Goal: Entertainment & Leisure: Consume media (video, audio)

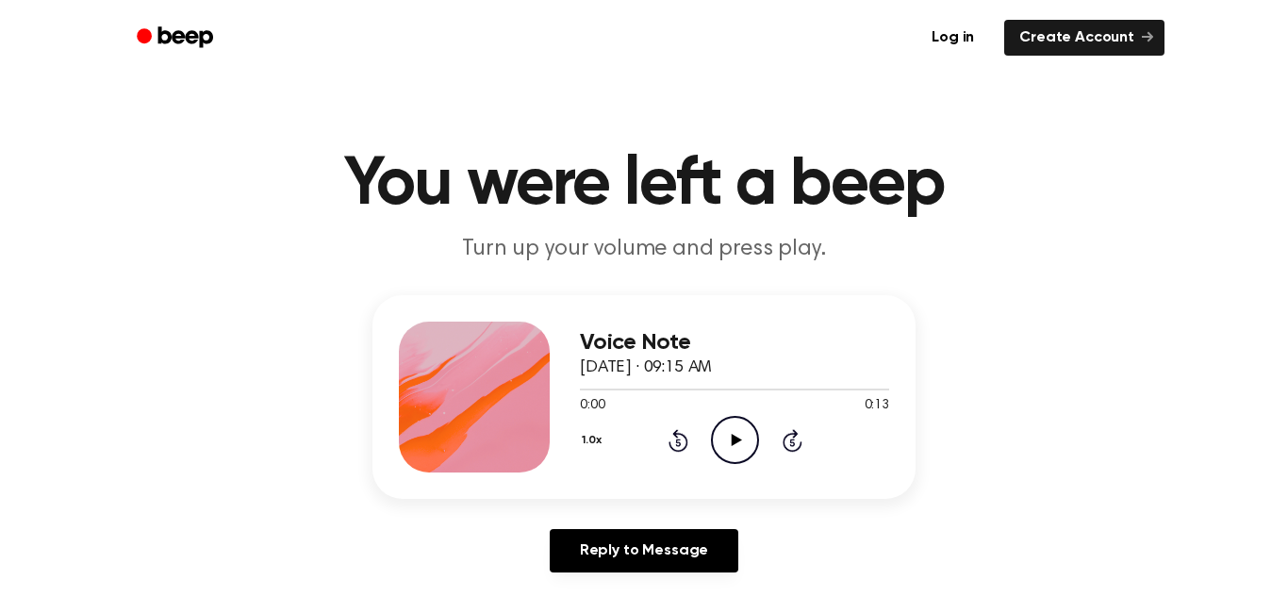
click at [741, 435] on icon "Play Audio" at bounding box center [735, 440] width 48 height 48
click at [718, 436] on icon "Play Audio" at bounding box center [735, 440] width 48 height 48
click at [726, 436] on icon "Play Audio" at bounding box center [735, 440] width 48 height 48
click at [677, 448] on icon "Rewind 5 seconds" at bounding box center [677, 440] width 21 height 25
click at [676, 443] on icon "Rewind 5 seconds" at bounding box center [677, 440] width 21 height 25
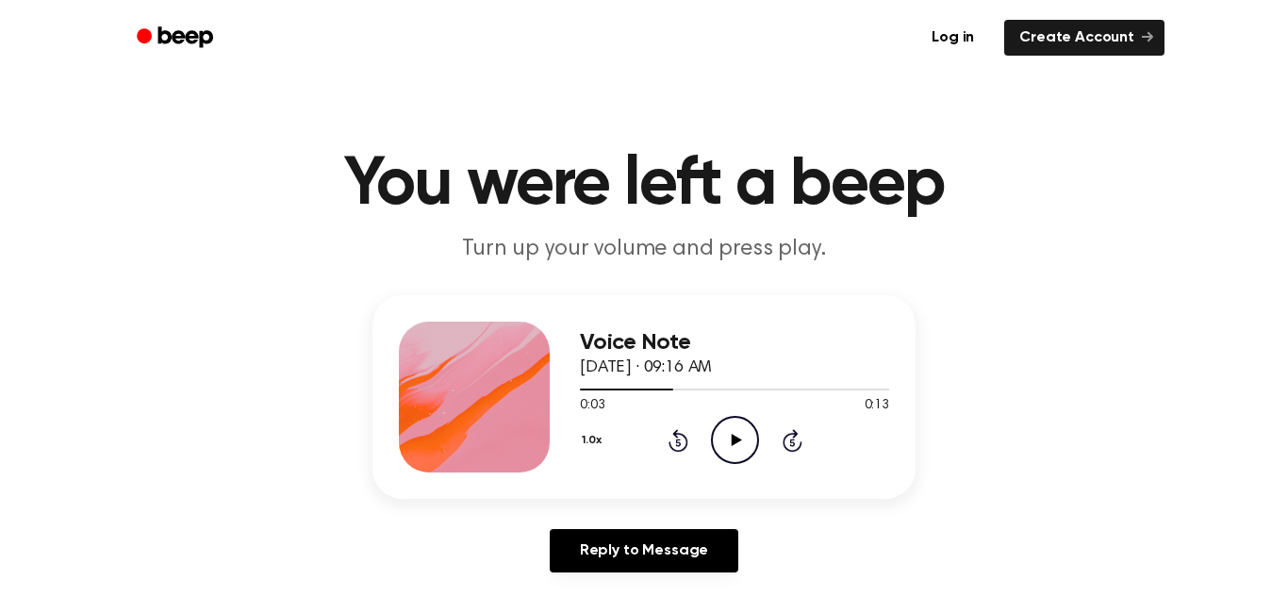
click at [676, 443] on icon "Rewind 5 seconds" at bounding box center [677, 440] width 21 height 25
click at [735, 425] on icon "Play Audio" at bounding box center [735, 440] width 48 height 48
click at [735, 441] on icon at bounding box center [736, 440] width 10 height 12
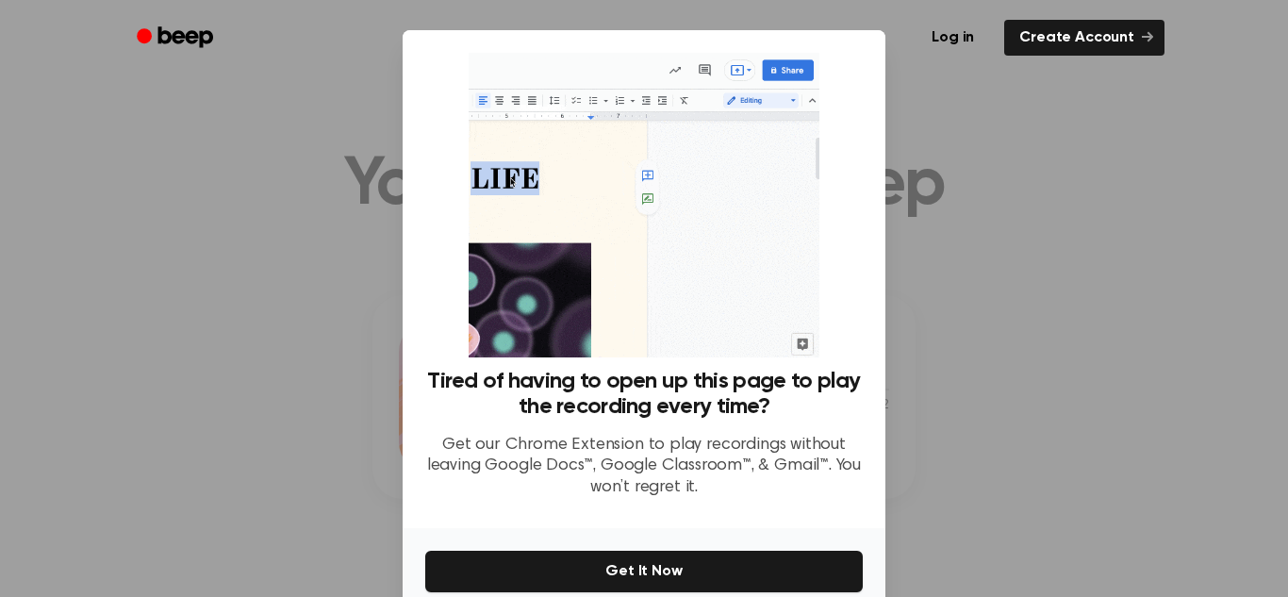
click at [963, 402] on div at bounding box center [644, 298] width 1288 height 597
click at [237, 165] on div at bounding box center [644, 298] width 1288 height 597
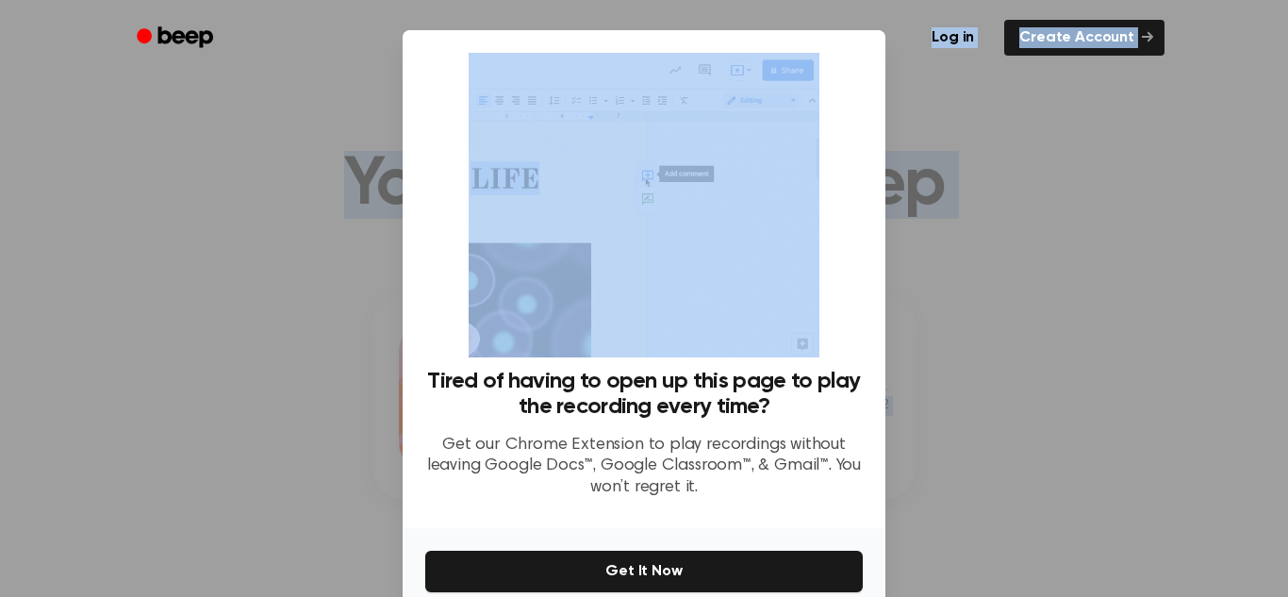
drag, startPoint x: 880, startPoint y: 9, endPoint x: 860, endPoint y: 305, distance: 296.7
click at [1128, 294] on div at bounding box center [644, 298] width 1288 height 597
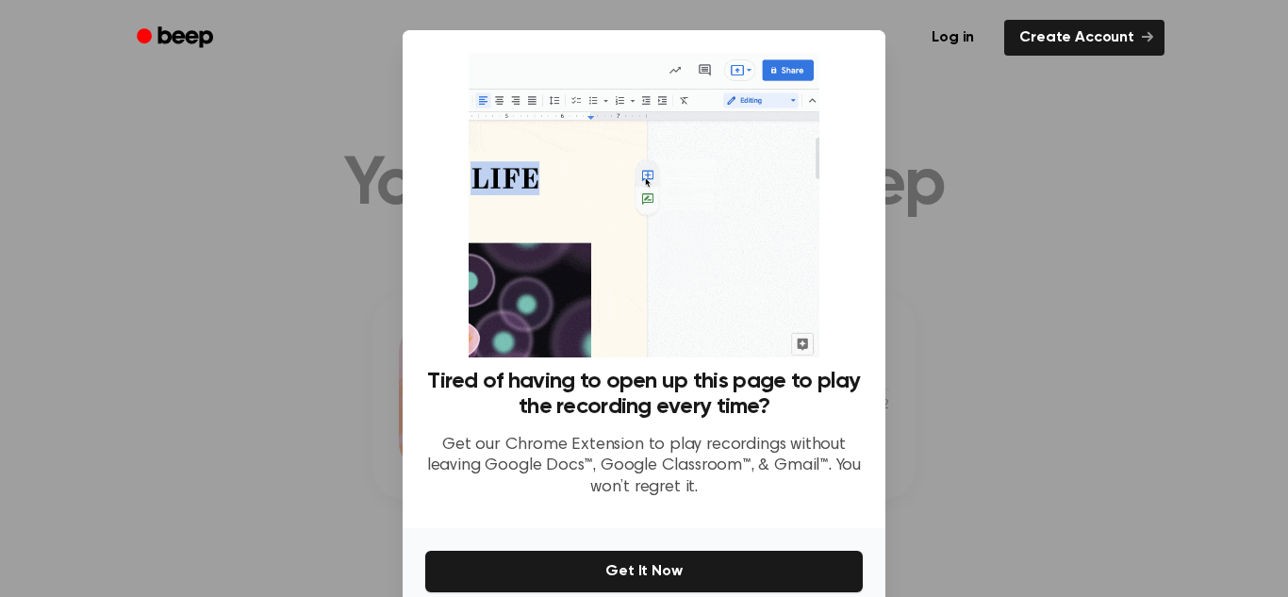
click at [1128, 294] on div at bounding box center [644, 298] width 1288 height 597
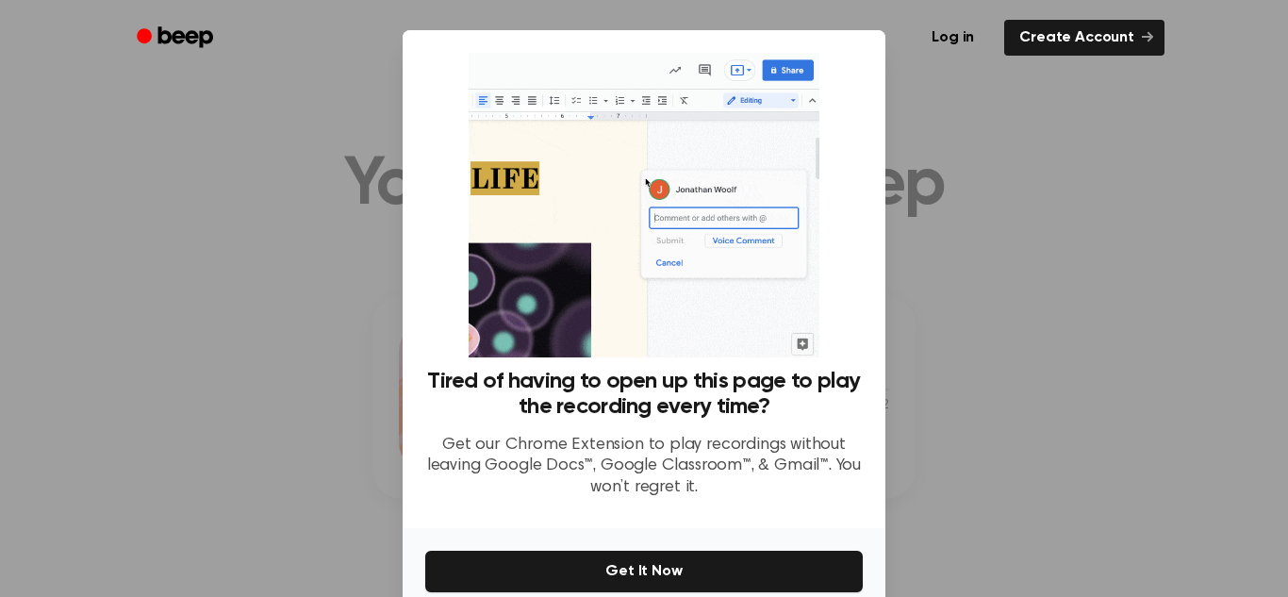
click at [1128, 294] on div at bounding box center [644, 298] width 1288 height 597
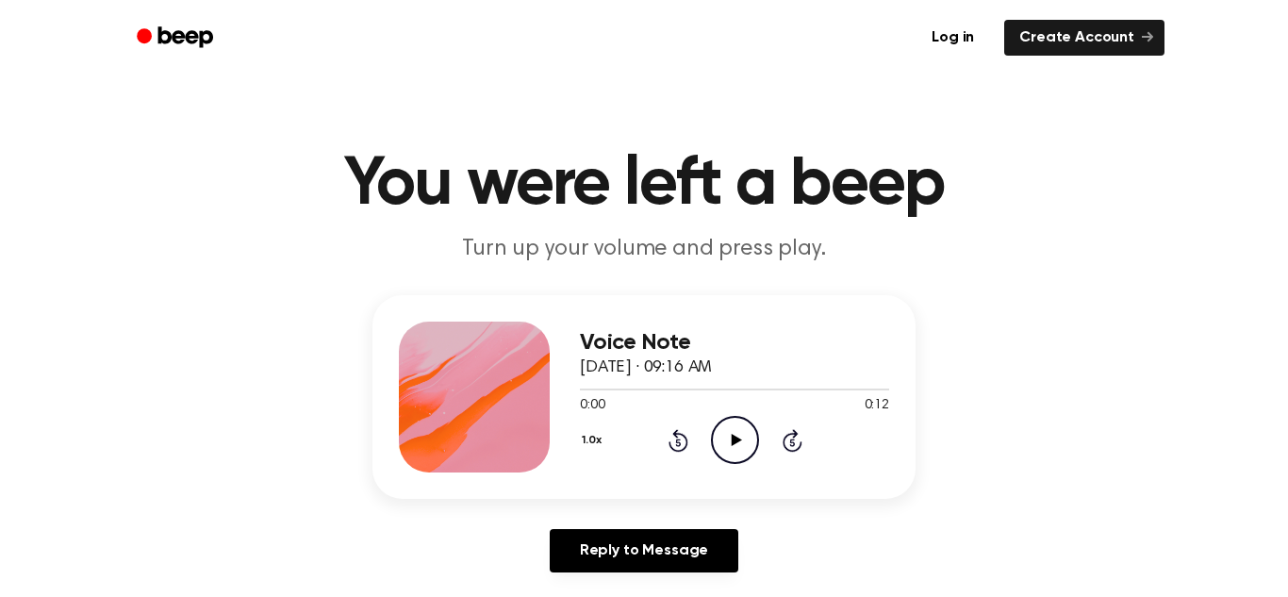
click at [726, 438] on icon "Play Audio" at bounding box center [735, 440] width 48 height 48
click at [726, 428] on icon "Play Audio" at bounding box center [735, 440] width 48 height 48
click at [732, 434] on icon "Play Audio" at bounding box center [735, 440] width 48 height 48
click at [725, 457] on icon "Play Audio" at bounding box center [735, 440] width 48 height 48
click at [730, 437] on icon "Play Audio" at bounding box center [735, 440] width 48 height 48
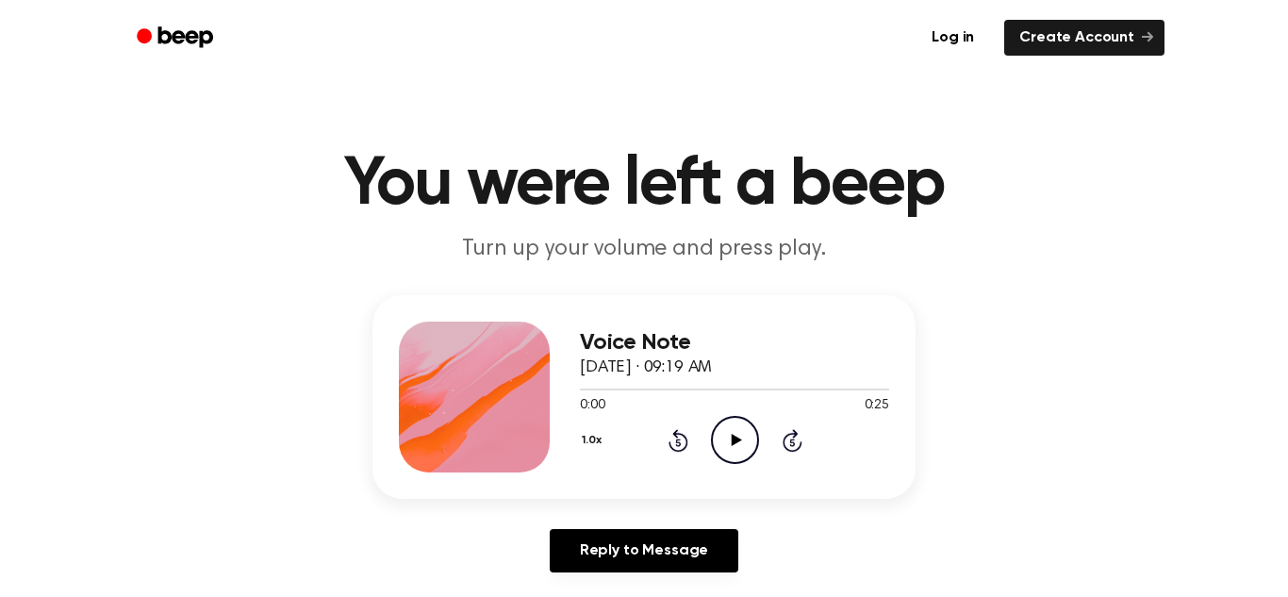
click at [729, 429] on icon "Play Audio" at bounding box center [735, 440] width 48 height 48
click at [724, 435] on icon "Play Audio" at bounding box center [735, 440] width 48 height 48
click at [724, 442] on icon "Play Audio" at bounding box center [735, 440] width 48 height 48
click at [734, 438] on icon at bounding box center [736, 440] width 10 height 12
click at [734, 438] on icon "Pause Audio" at bounding box center [735, 440] width 48 height 48
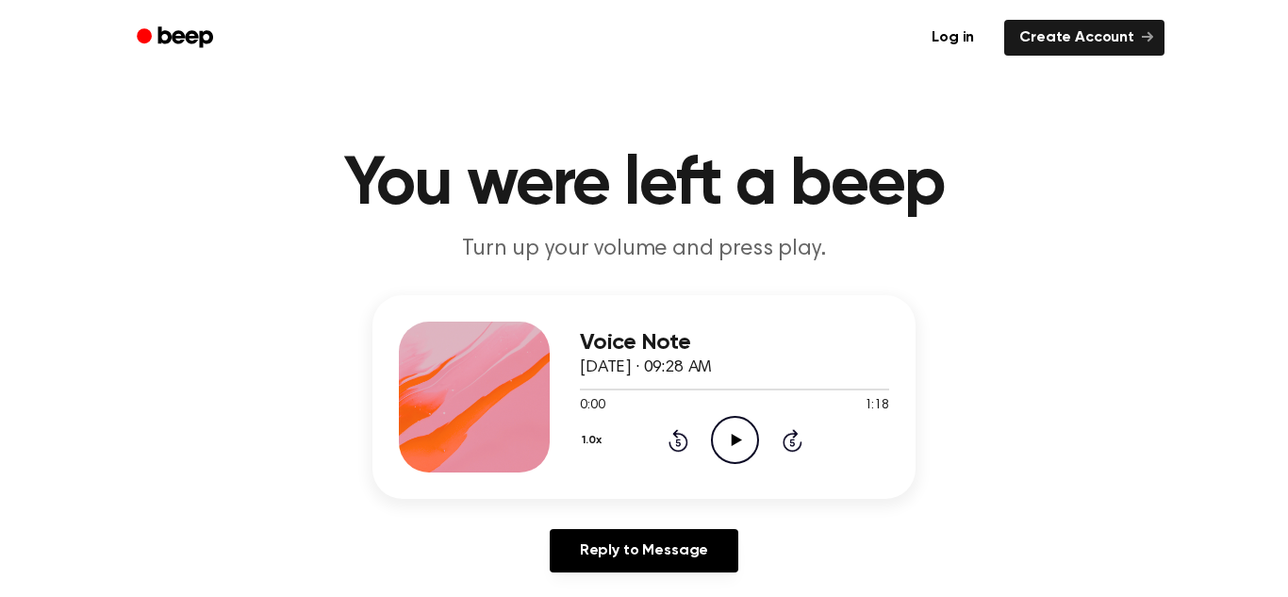
click at [732, 457] on icon "Play Audio" at bounding box center [735, 440] width 48 height 48
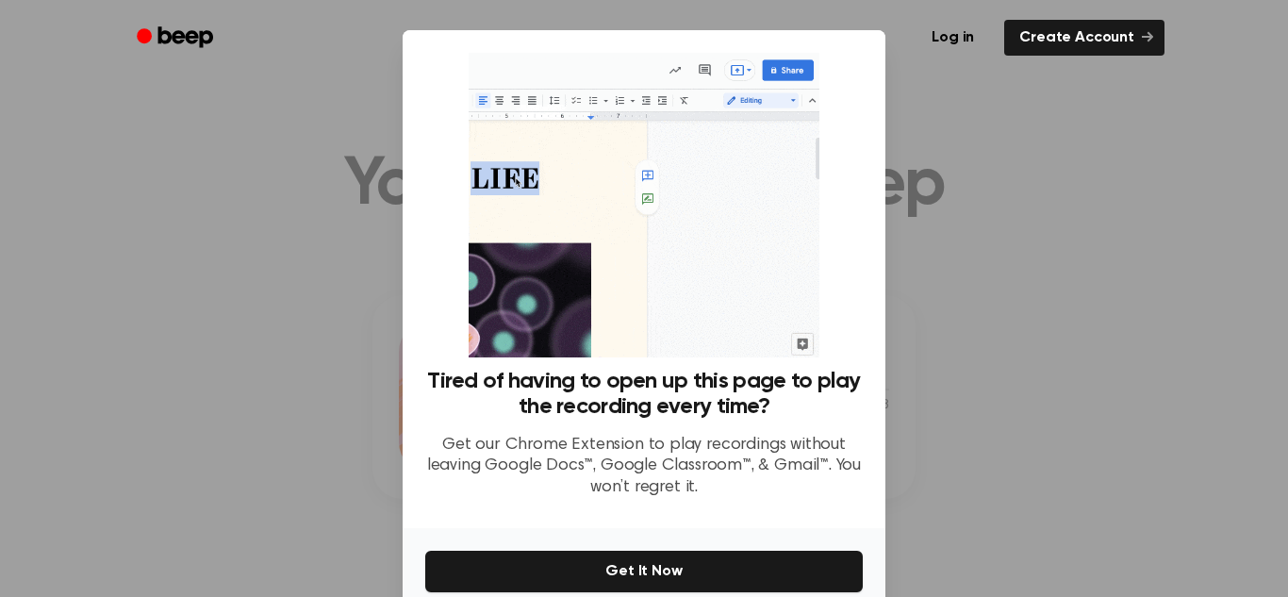
click at [1062, 211] on div at bounding box center [644, 298] width 1288 height 597
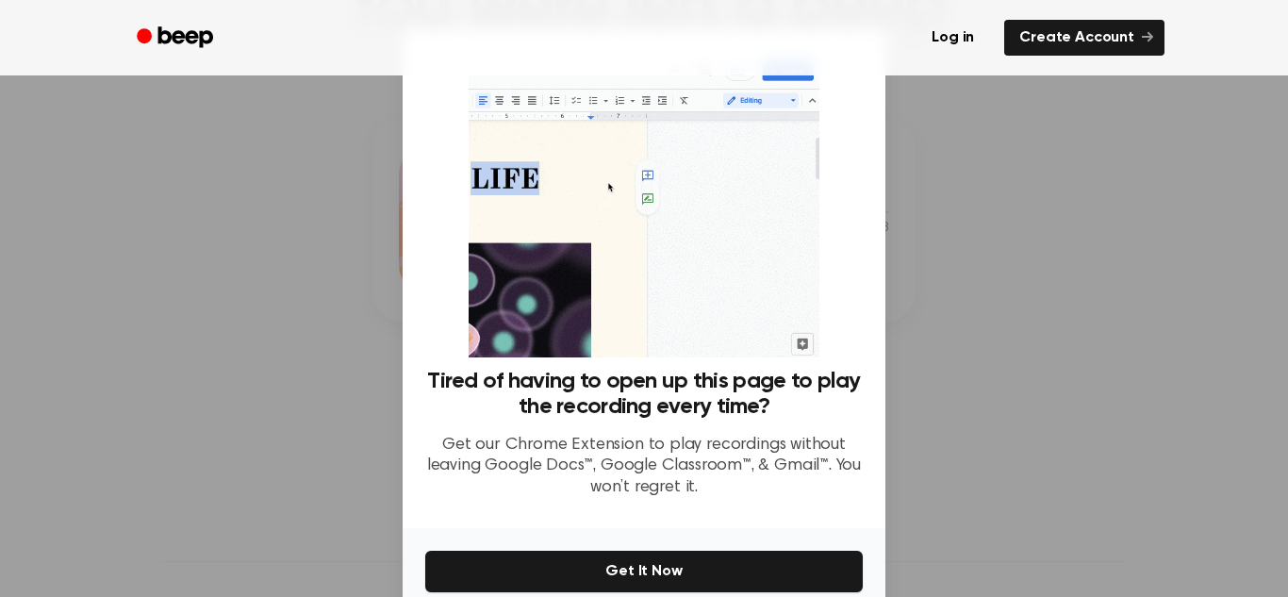
scroll to position [90, 0]
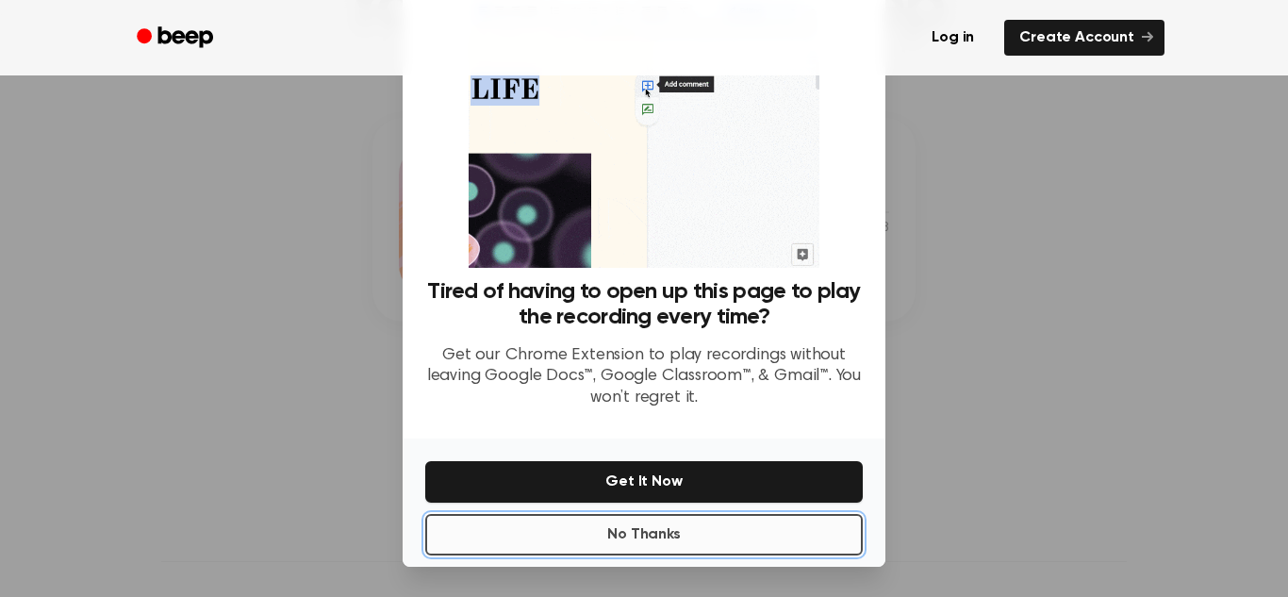
click at [662, 526] on button "No Thanks" at bounding box center [643, 534] width 437 height 41
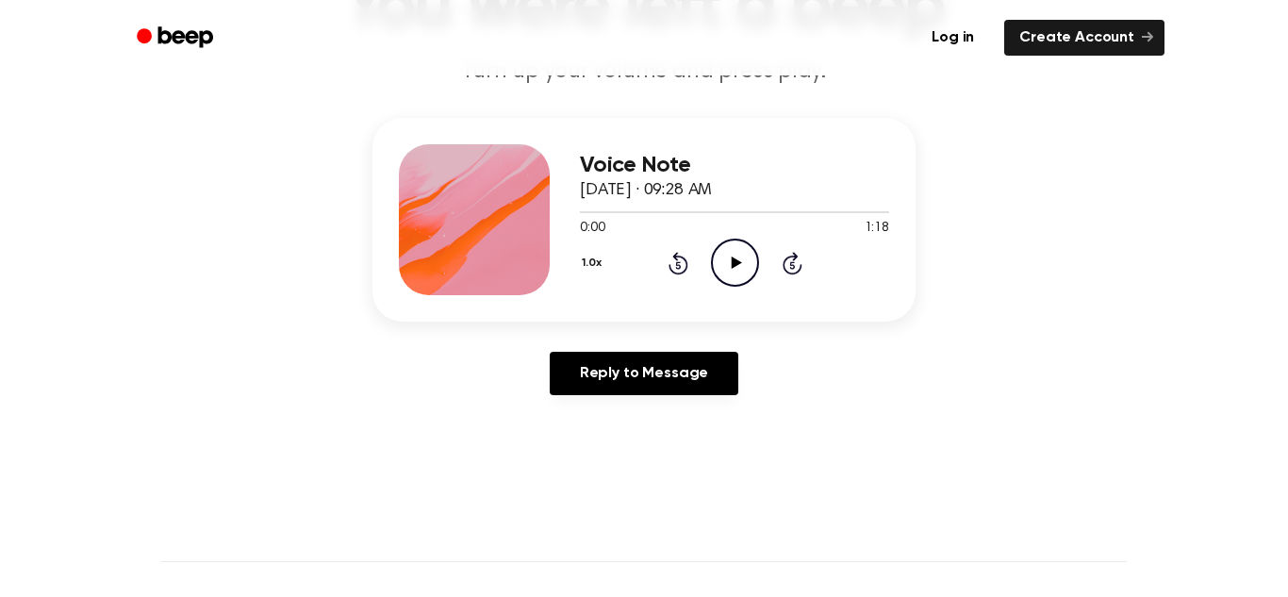
click at [727, 263] on icon "Play Audio" at bounding box center [735, 263] width 48 height 48
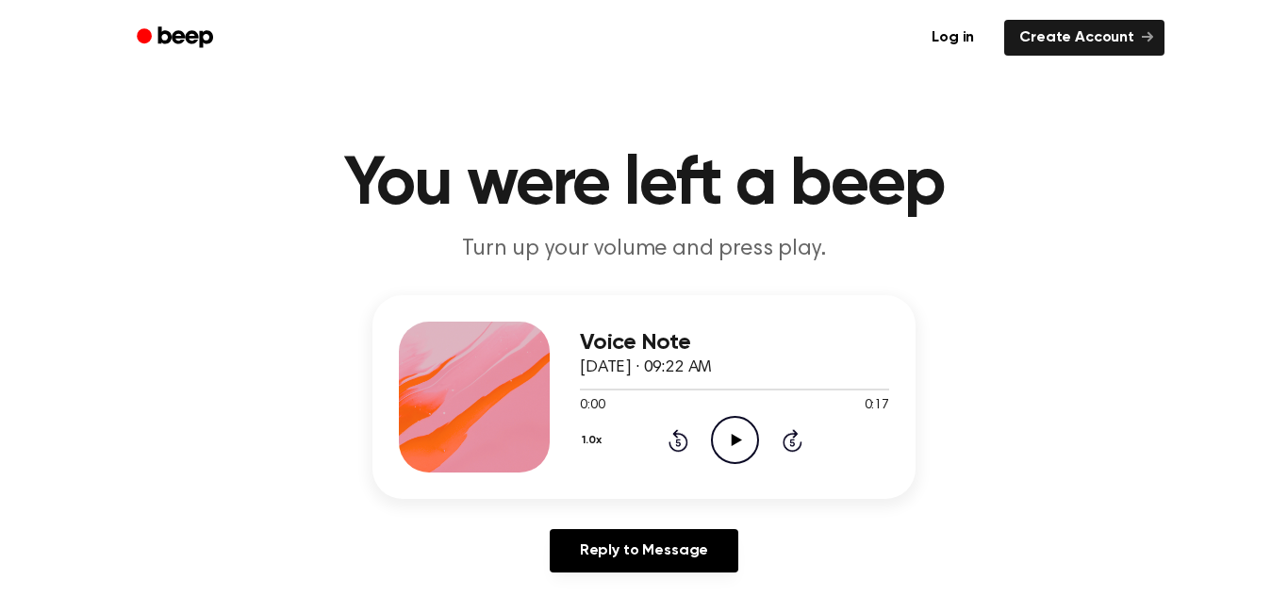
click at [731, 445] on icon at bounding box center [736, 440] width 10 height 12
click at [734, 444] on icon "Play Audio" at bounding box center [735, 440] width 48 height 48
click at [731, 448] on icon "Play Audio" at bounding box center [735, 440] width 48 height 48
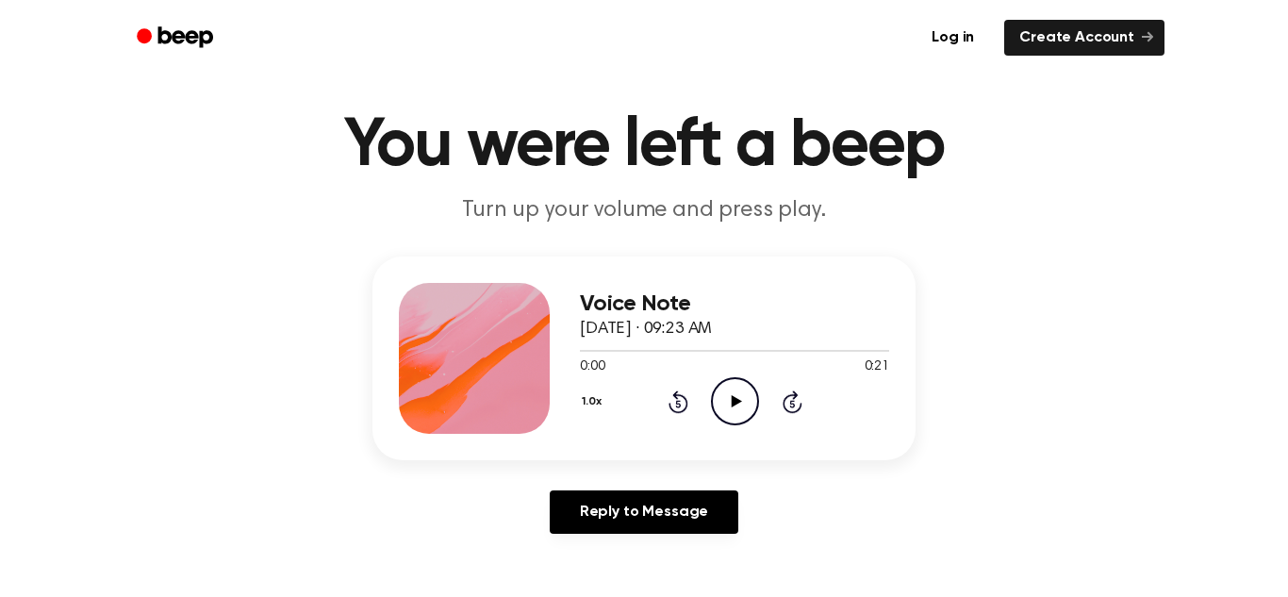
scroll to position [49, 0]
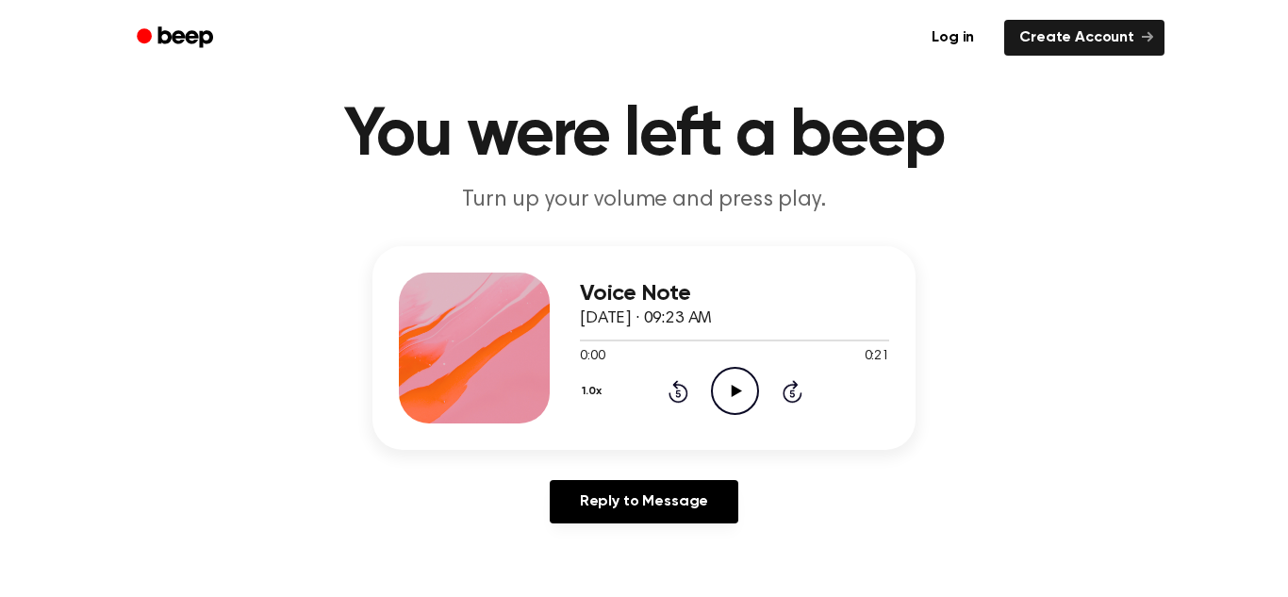
click at [734, 385] on icon "Play Audio" at bounding box center [735, 391] width 48 height 48
click at [728, 391] on icon "Play Audio" at bounding box center [735, 391] width 48 height 48
click at [725, 403] on icon "Pause Audio" at bounding box center [735, 391] width 48 height 48
click at [725, 403] on icon "Play Audio" at bounding box center [735, 391] width 48 height 48
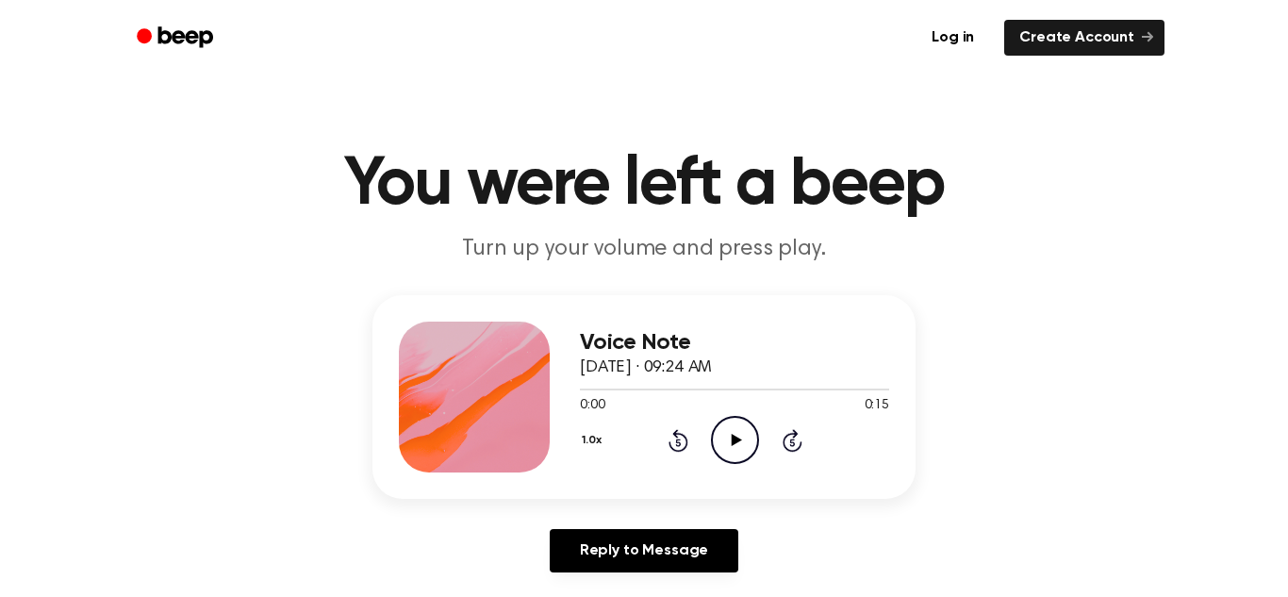
click at [754, 447] on icon "Play Audio" at bounding box center [735, 440] width 48 height 48
click at [732, 429] on icon "Play Audio" at bounding box center [735, 440] width 48 height 48
click at [743, 434] on icon "Play Audio" at bounding box center [735, 440] width 48 height 48
click at [733, 439] on icon at bounding box center [736, 440] width 10 height 12
click at [736, 453] on icon "Play Audio" at bounding box center [735, 440] width 48 height 48
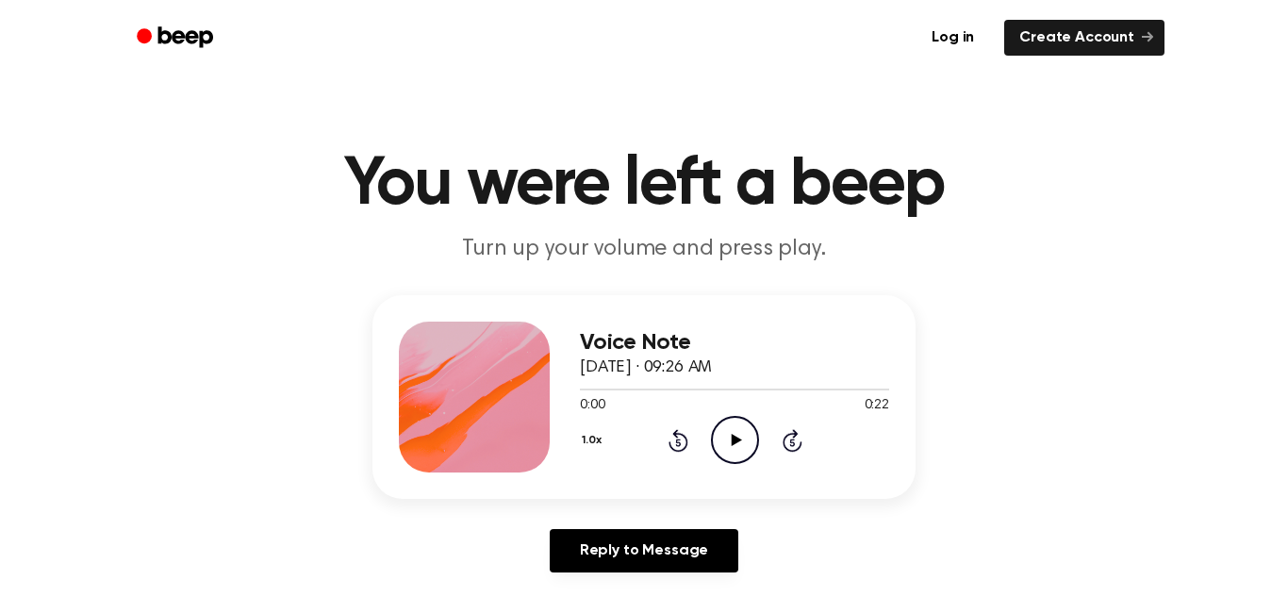
click at [734, 438] on icon at bounding box center [736, 440] width 10 height 12
click at [732, 438] on icon at bounding box center [736, 440] width 10 height 12
